Goal: Navigation & Orientation: Find specific page/section

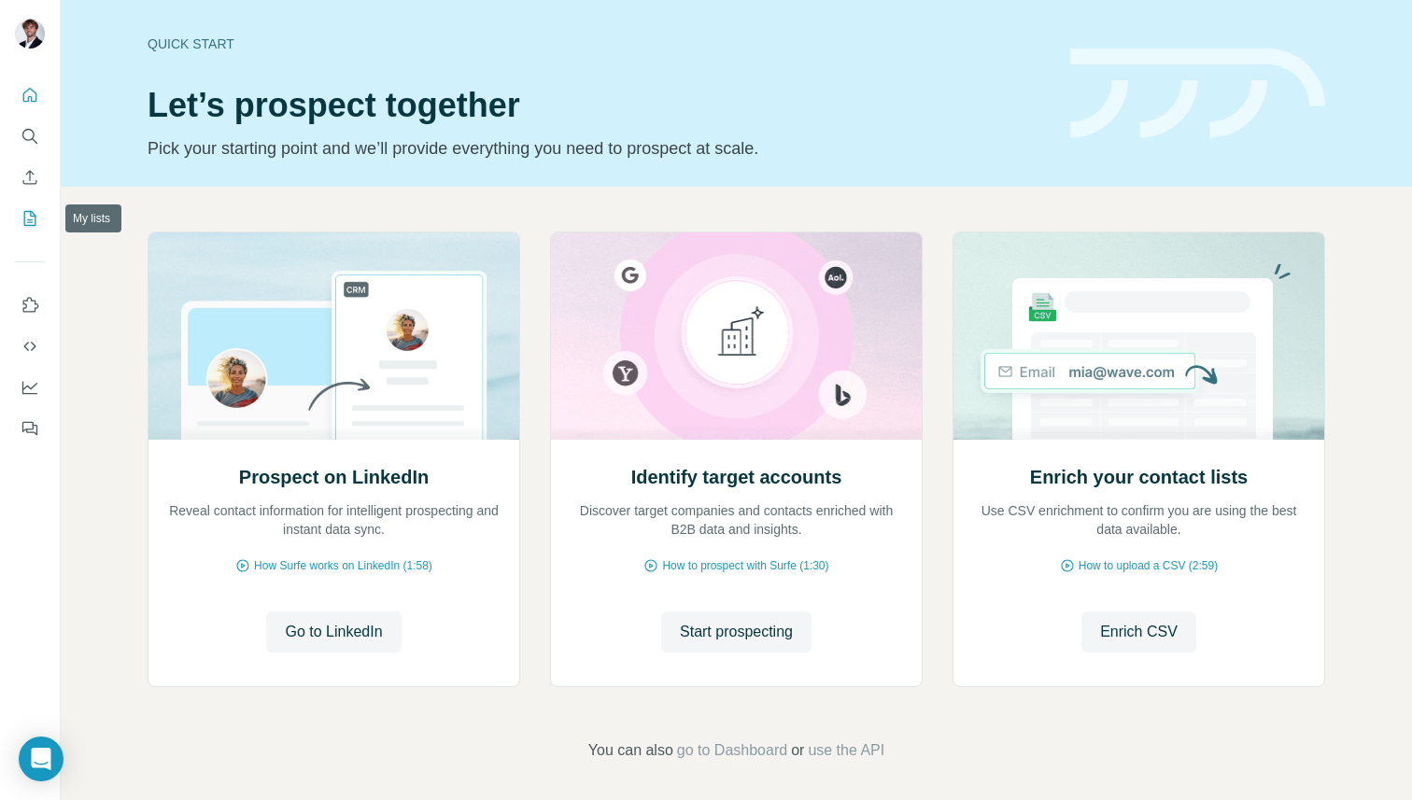
click at [39, 215] on button "My lists" at bounding box center [30, 219] width 30 height 34
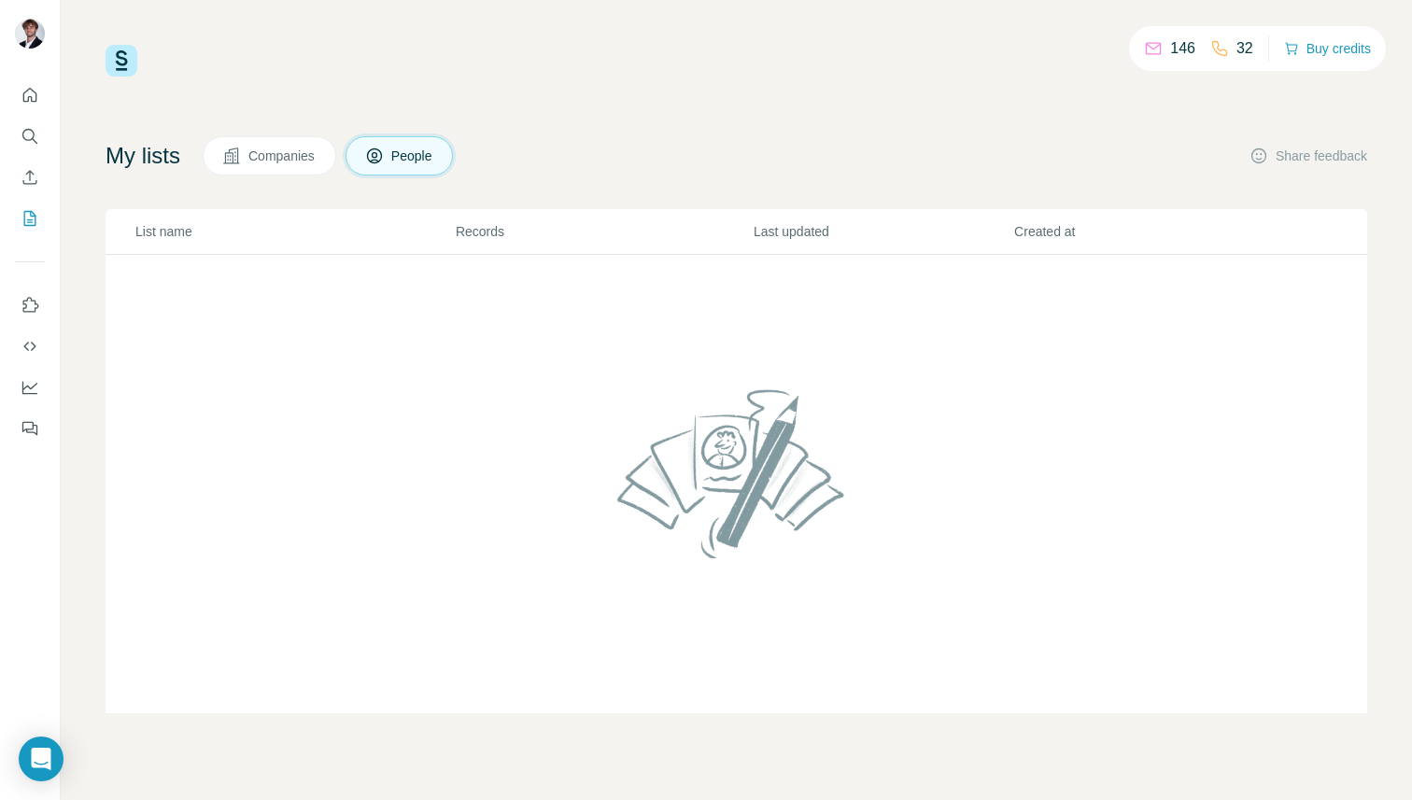
click at [298, 152] on span "Companies" at bounding box center [282, 156] width 68 height 19
click at [29, 103] on icon "Quick start" at bounding box center [30, 95] width 19 height 19
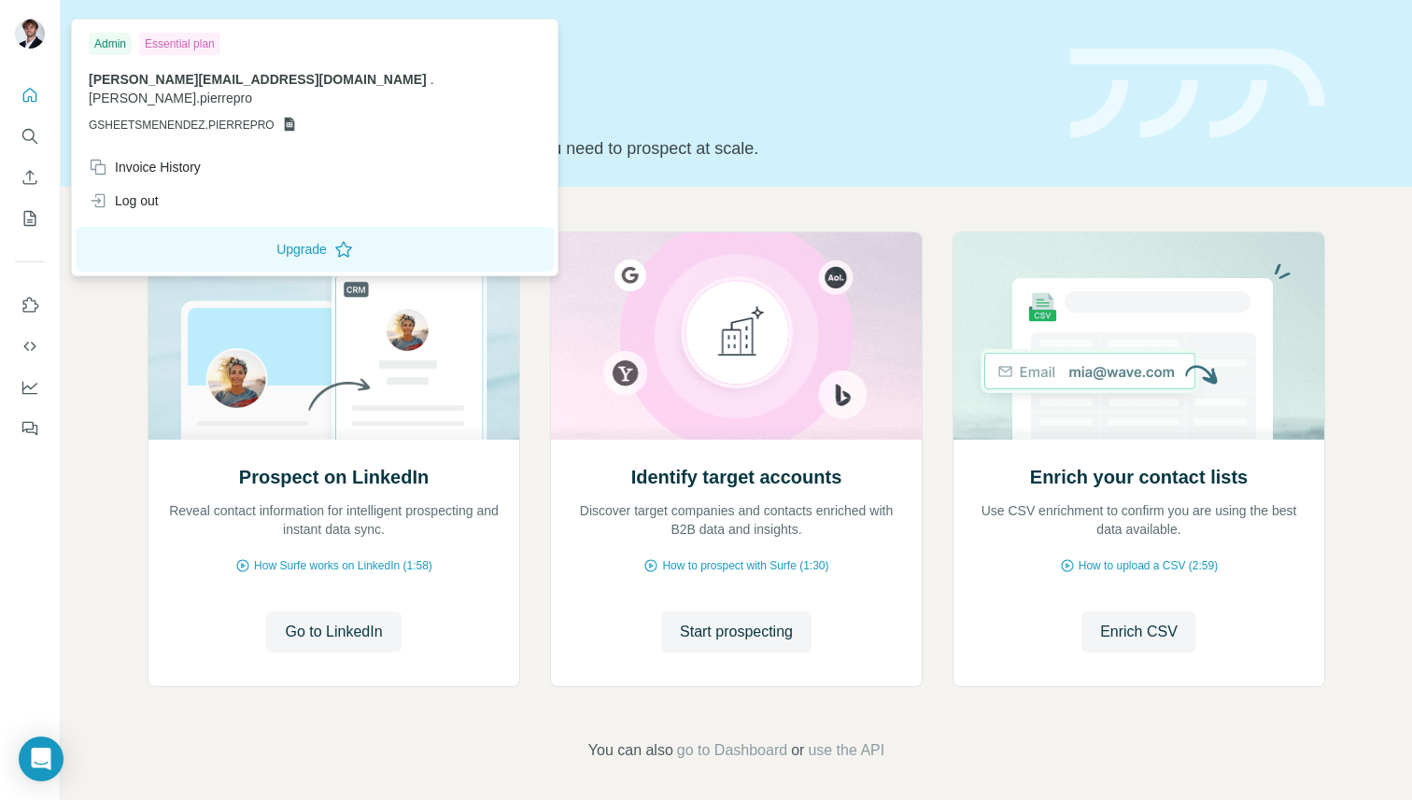
click at [33, 39] on img at bounding box center [30, 34] width 30 height 30
click at [28, 93] on icon "Quick start" at bounding box center [30, 95] width 19 height 19
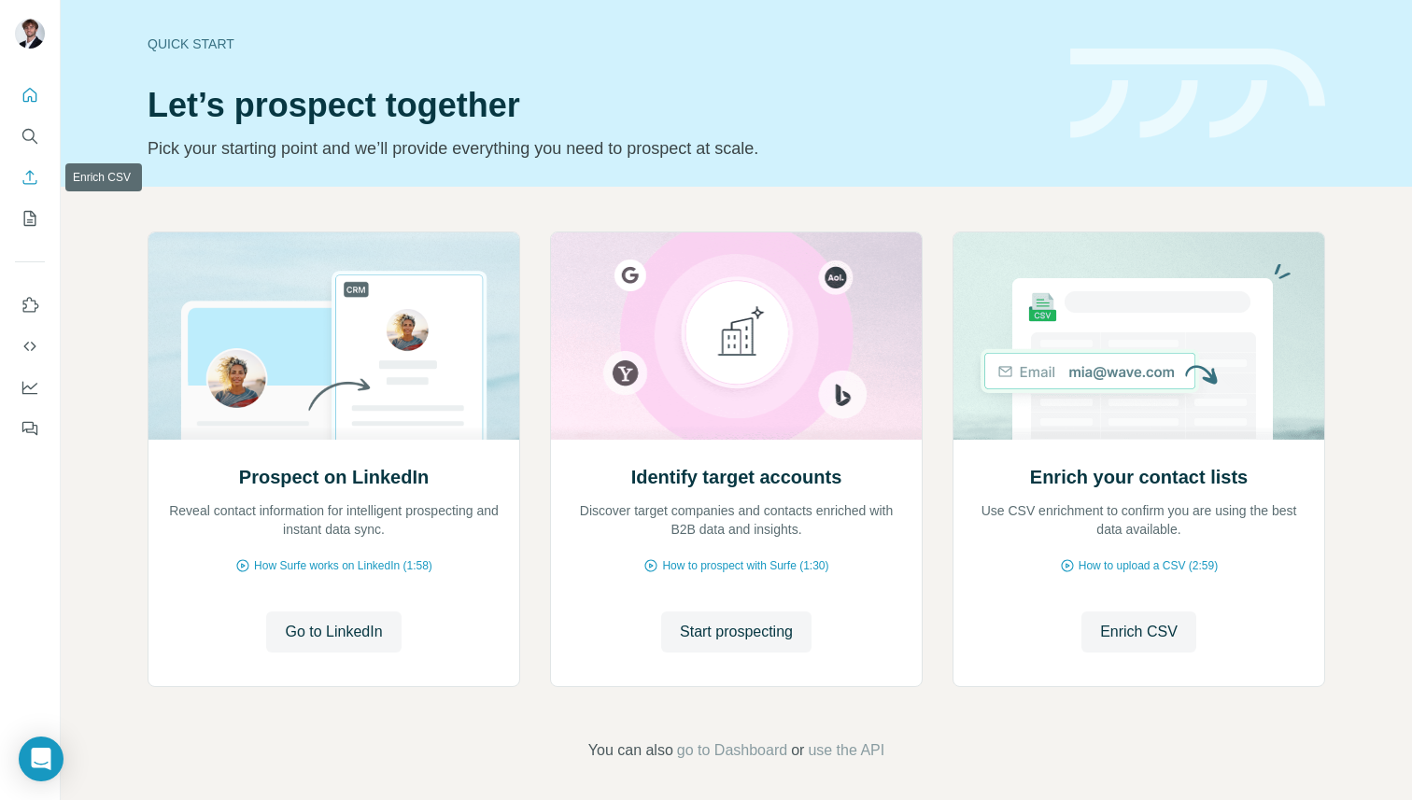
click at [27, 182] on icon "Enrich CSV" at bounding box center [30, 177] width 19 height 19
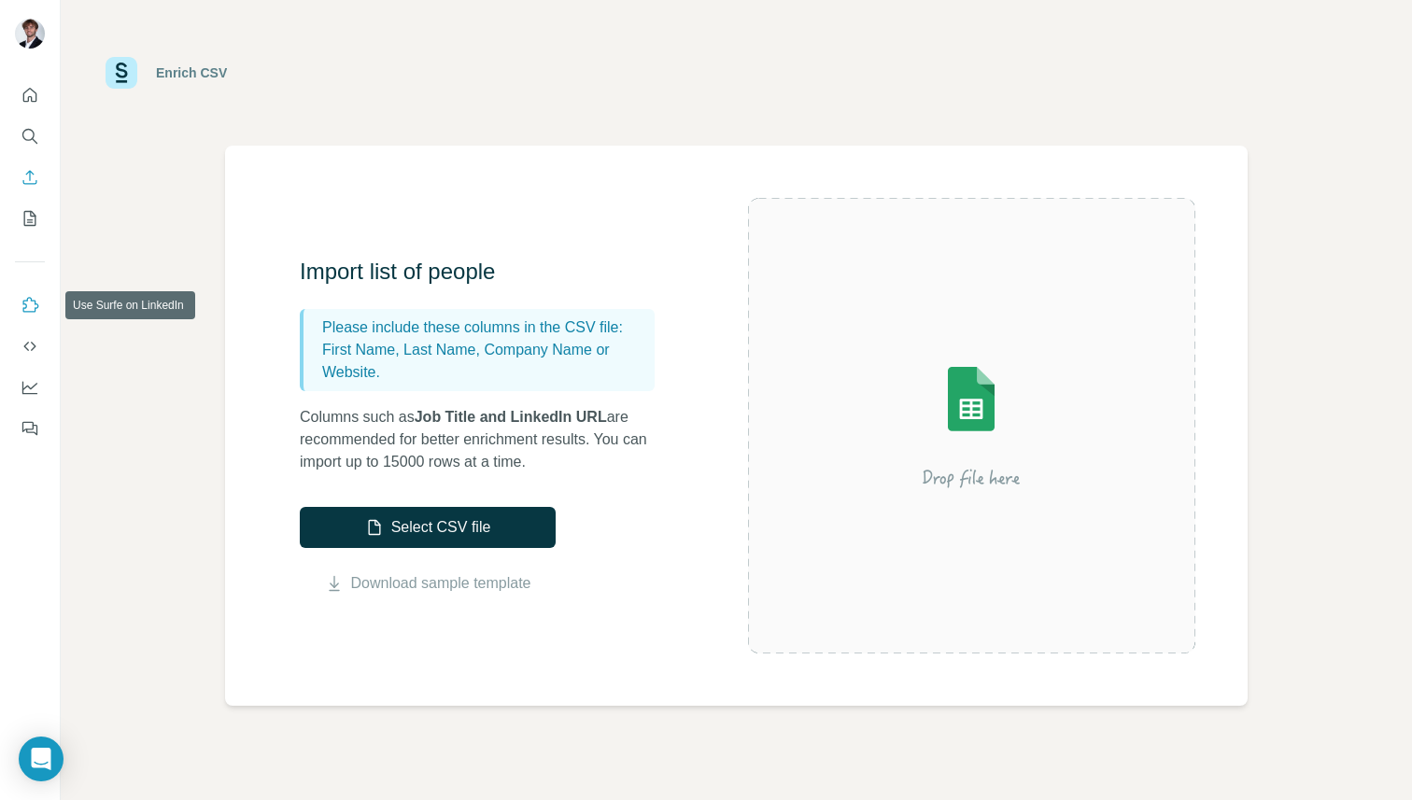
click at [29, 311] on icon "Use Surfe on LinkedIn" at bounding box center [31, 304] width 16 height 15
click at [28, 386] on icon "Dashboard" at bounding box center [29, 386] width 15 height 7
